Goal: Task Accomplishment & Management: Use online tool/utility

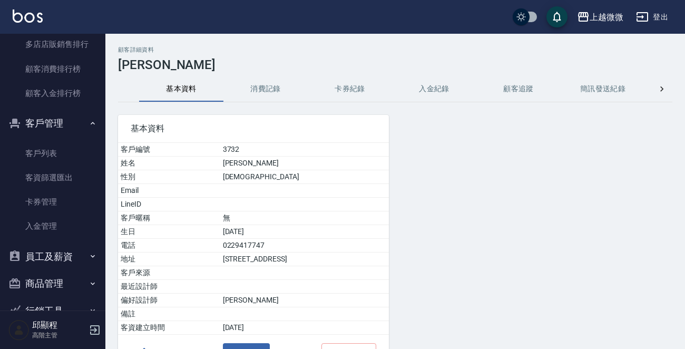
scroll to position [1501, 0]
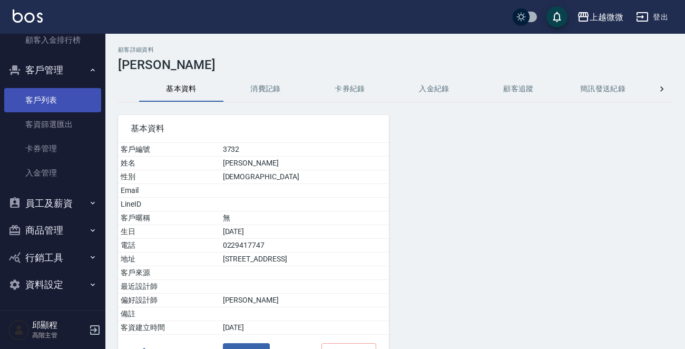
click at [52, 101] on link "客戶列表" at bounding box center [52, 100] width 97 height 24
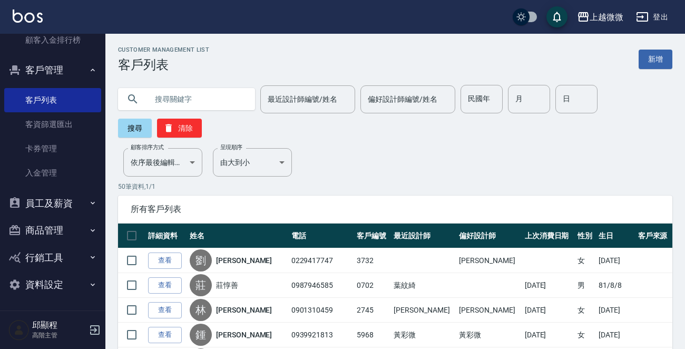
click at [162, 96] on input "text" at bounding box center [196, 99] width 99 height 28
type input "汎"
type input "0911798631"
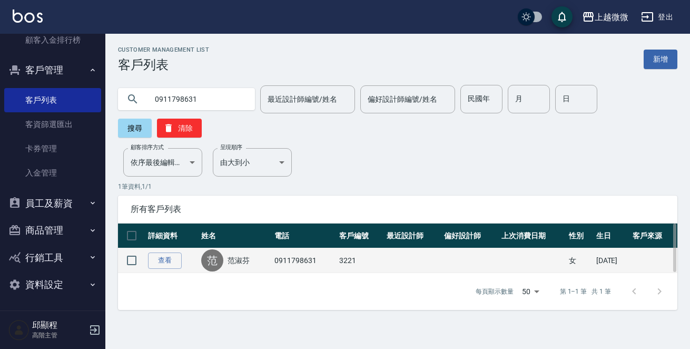
click at [238, 255] on link "范淑芬" at bounding box center [239, 260] width 22 height 11
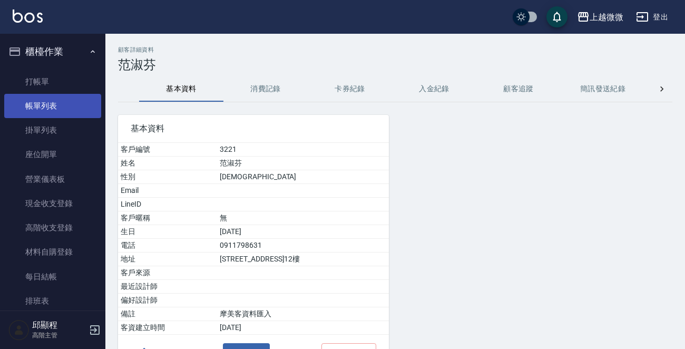
click at [40, 105] on link "帳單列表" at bounding box center [52, 106] width 97 height 24
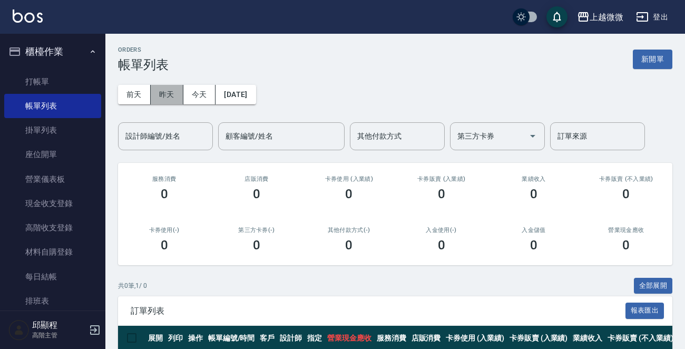
click at [170, 95] on button "昨天" at bounding box center [167, 94] width 33 height 19
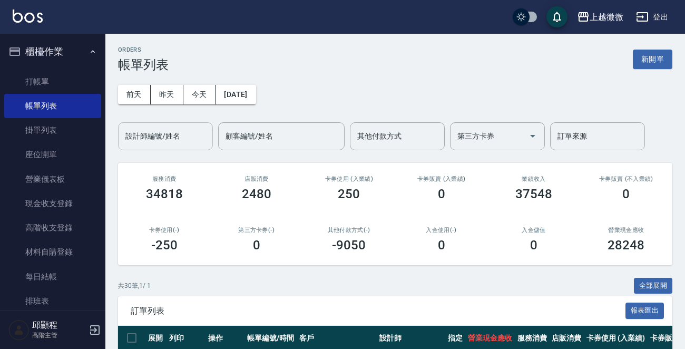
click at [184, 134] on input "設計師編號/姓名" at bounding box center [165, 136] width 85 height 18
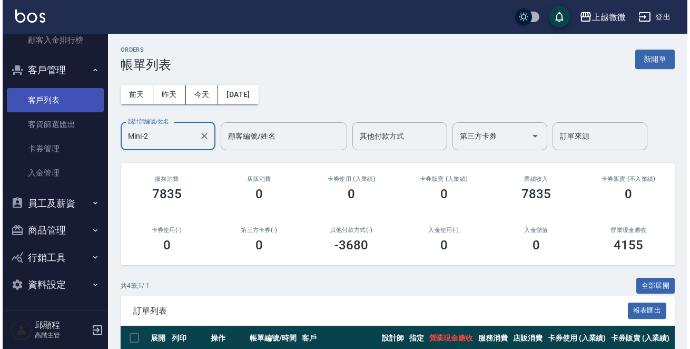
scroll to position [1449, 0]
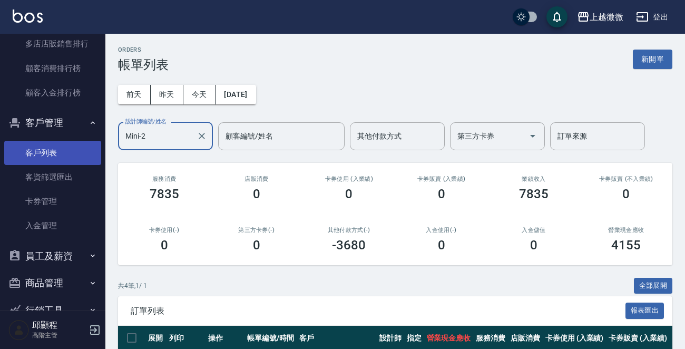
type input "Mini-2"
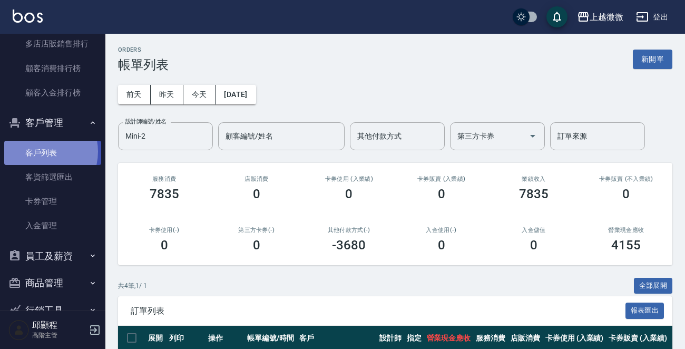
click at [37, 151] on link "客戶列表" at bounding box center [52, 153] width 97 height 24
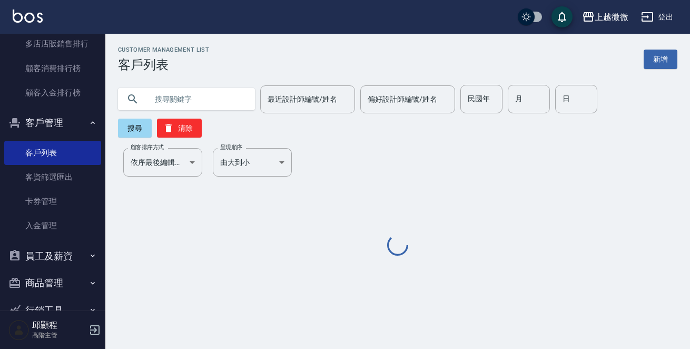
drag, startPoint x: 203, startPoint y: 109, endPoint x: 216, endPoint y: 110, distance: 13.3
click at [205, 107] on input "text" at bounding box center [196, 99] width 99 height 28
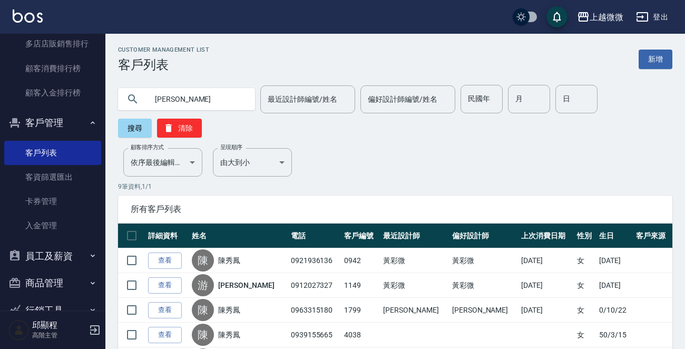
type input "[PERSON_NAME]"
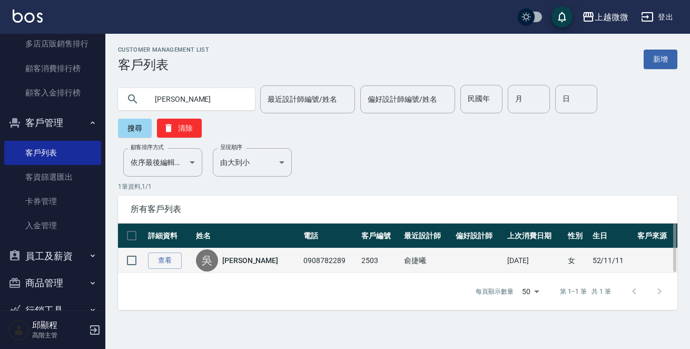
click at [237, 255] on link "[PERSON_NAME]" at bounding box center [250, 260] width 56 height 11
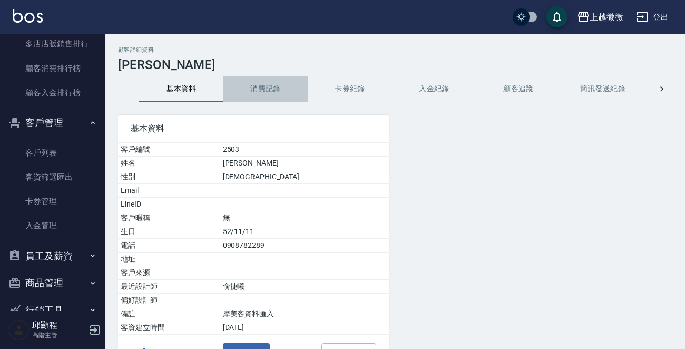
click at [268, 91] on button "消費記錄" at bounding box center [265, 88] width 84 height 25
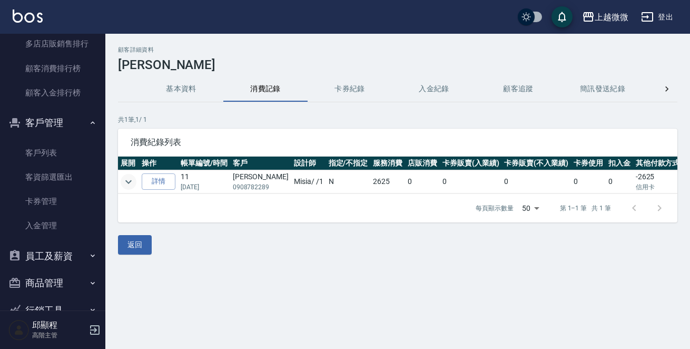
click at [134, 180] on icon "expand row" at bounding box center [128, 181] width 13 height 13
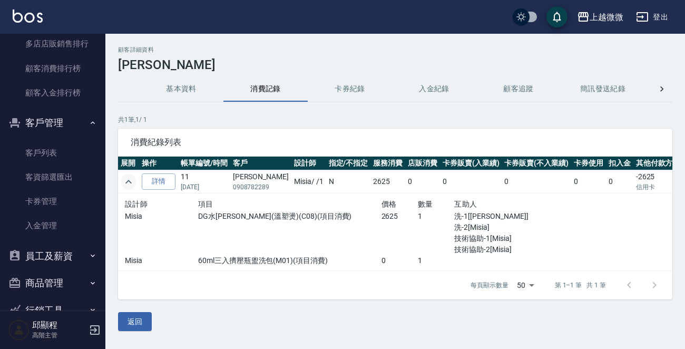
click at [129, 180] on icon "expand row" at bounding box center [128, 182] width 6 height 4
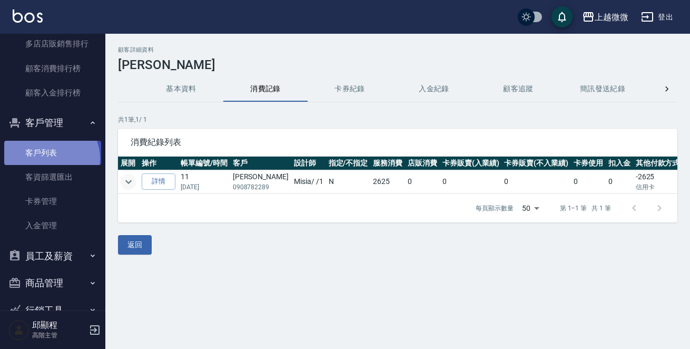
click at [49, 158] on link "客戶列表" at bounding box center [52, 153] width 97 height 24
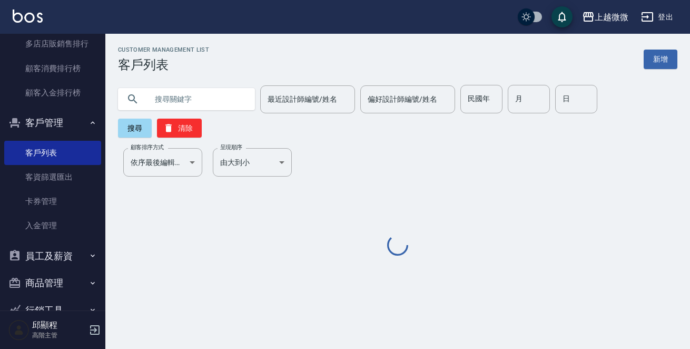
click at [197, 101] on input "text" at bounding box center [196, 99] width 99 height 28
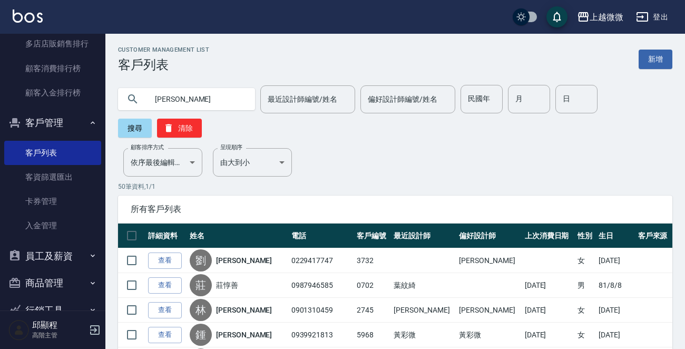
type input "[PERSON_NAME]"
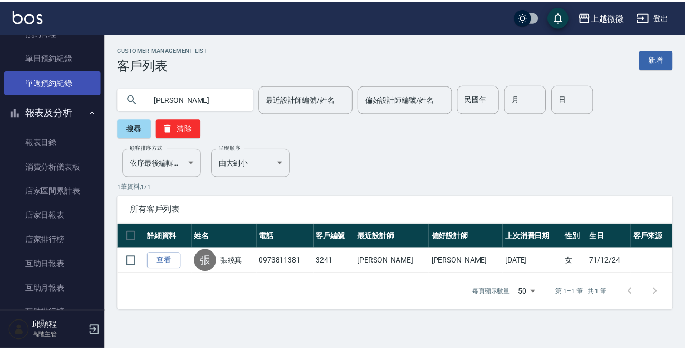
scroll to position [290, 0]
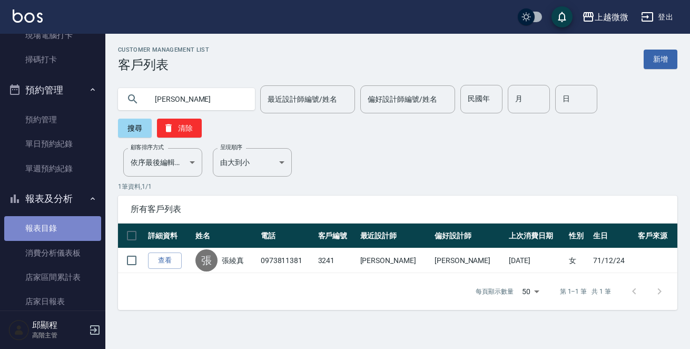
click at [54, 223] on link "報表目錄" at bounding box center [52, 228] width 97 height 24
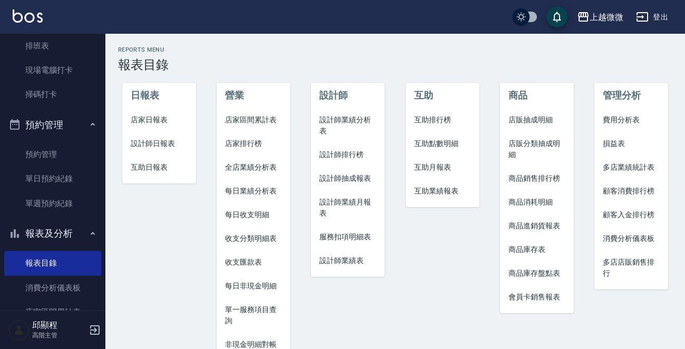
scroll to position [237, 0]
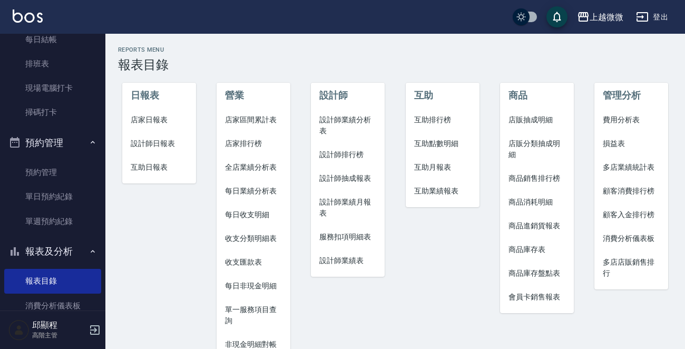
click at [157, 119] on span "店家日報表" at bounding box center [159, 119] width 57 height 11
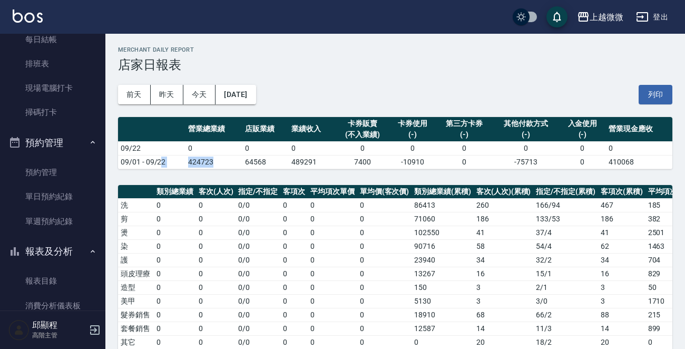
drag, startPoint x: 215, startPoint y: 160, endPoint x: 160, endPoint y: 158, distance: 55.3
click at [160, 158] on tr "09/01 - 09/22 424723 64568 489291 7400 -10910 0 -75713 0 410068" at bounding box center [395, 162] width 554 height 14
click at [238, 159] on td "424723" at bounding box center [213, 162] width 56 height 14
drag, startPoint x: 213, startPoint y: 159, endPoint x: 174, endPoint y: 159, distance: 38.5
click at [174, 159] on tr "09/01 - 09/22 424723 64568 489291 7400 -10910 0 -75713 0 410068" at bounding box center [395, 162] width 554 height 14
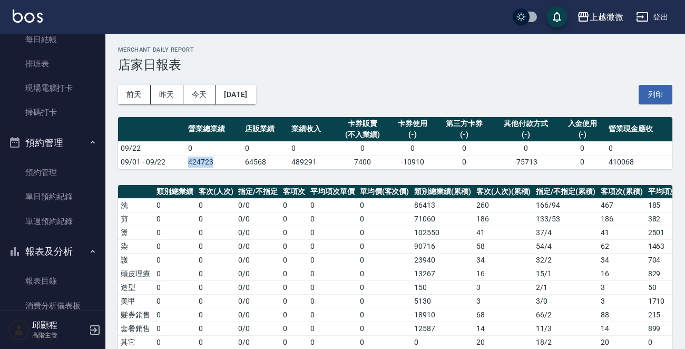
click at [226, 155] on td "424723" at bounding box center [213, 162] width 56 height 14
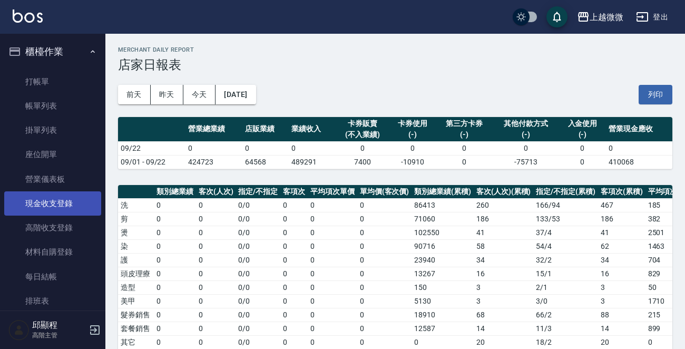
click at [64, 198] on link "現金收支登錄" at bounding box center [52, 203] width 97 height 24
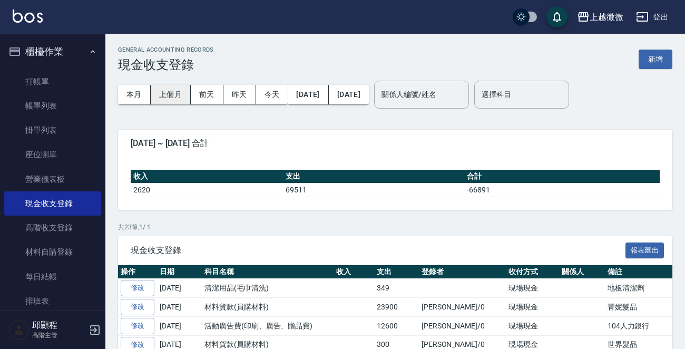
click at [177, 94] on button "上個月" at bounding box center [171, 94] width 40 height 19
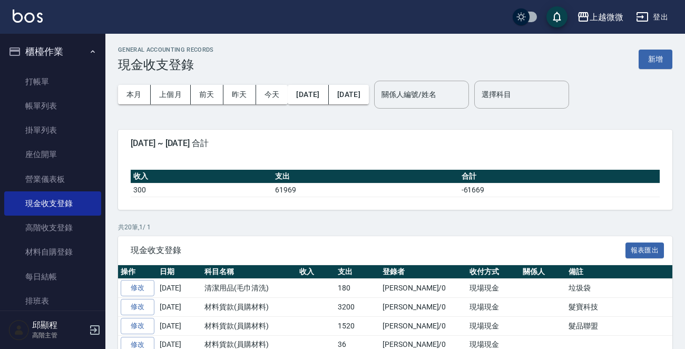
scroll to position [344, 0]
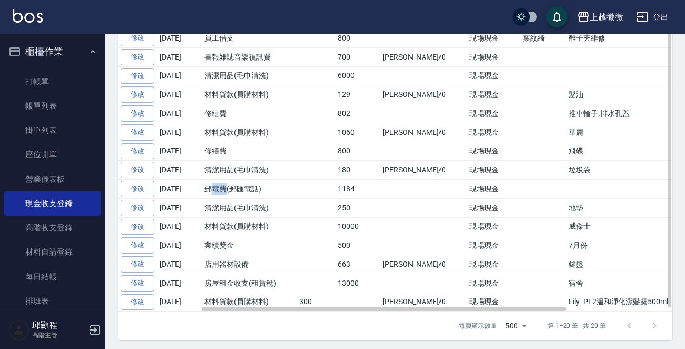
drag, startPoint x: 225, startPoint y: 183, endPoint x: 213, endPoint y: 183, distance: 11.6
click at [213, 183] on td "郵電費(郵匯電話)" at bounding box center [249, 189] width 95 height 19
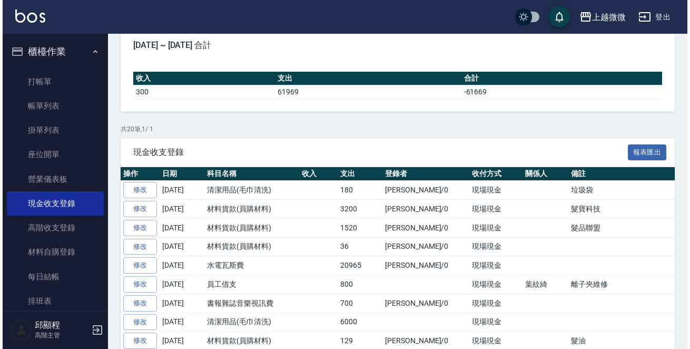
scroll to position [0, 0]
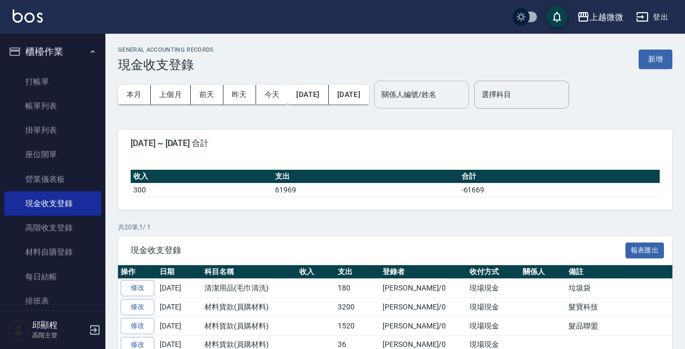
click at [463, 95] on input "關係人編號/姓名" at bounding box center [421, 94] width 85 height 18
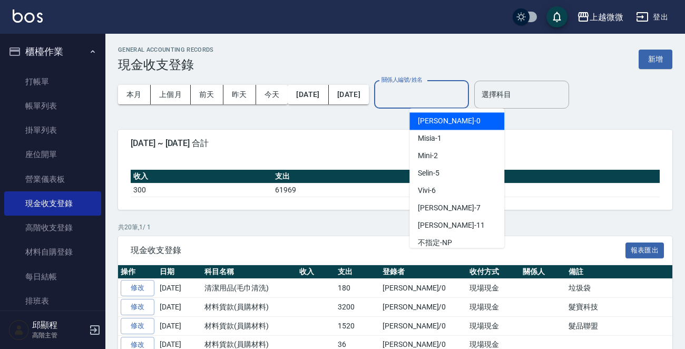
type input "ㄕ"
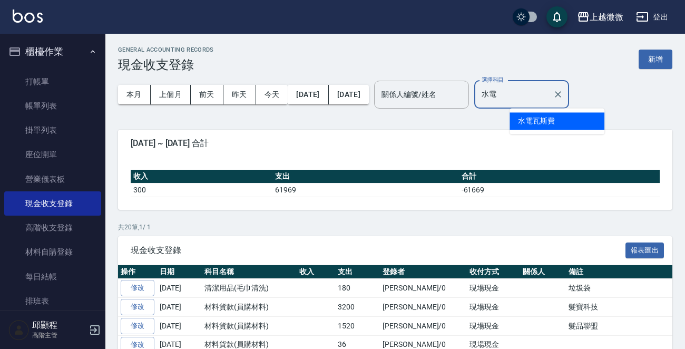
click at [537, 123] on li "水電瓦斯費" at bounding box center [556, 120] width 95 height 17
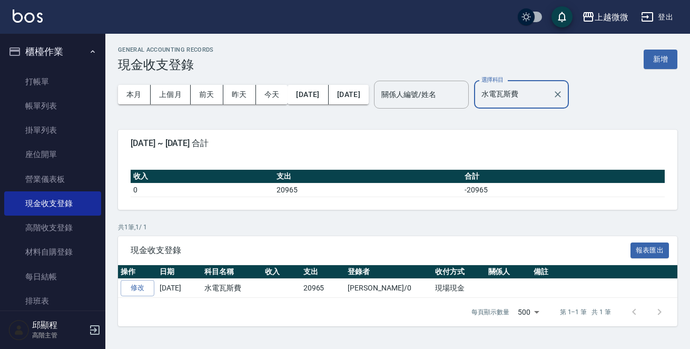
type input "水電瓦斯費"
